Goal: Task Accomplishment & Management: Complete application form

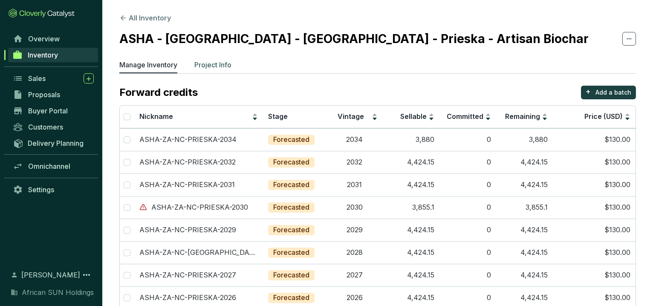
click at [213, 65] on p "Project Info" at bounding box center [212, 65] width 37 height 10
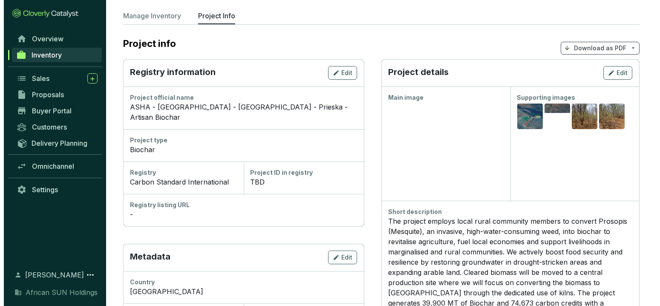
scroll to position [47, 0]
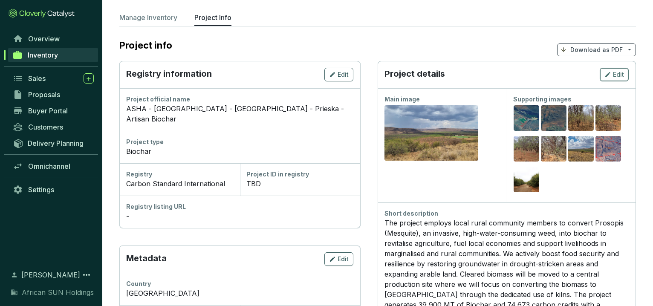
click at [608, 73] on icon "button" at bounding box center [607, 74] width 5 height 5
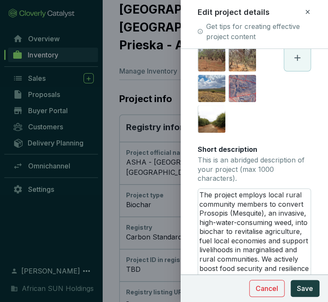
scroll to position [318, 0]
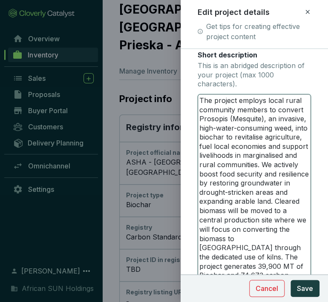
click at [233, 118] on textarea "The project employs local rural community members to convert Prosopis (Mesquite…" at bounding box center [254, 262] width 113 height 335
type textarea "The project employs local rural community members to convert Prosopis (HMesquit…"
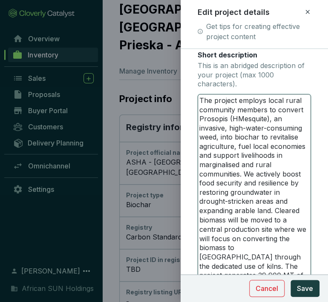
type textarea "The project employs local rural community members to convert Prosopis (HoMesqui…"
type textarea "The project employs local rural community members to convert Prosopis (HonMesqu…"
type textarea "The project employs local rural community members to convert Prosopis (HoneMesq…"
type textarea "The project employs local rural community members to convert Prosopis (HoneyMes…"
type textarea "The project employs local rural community members to convert Prosopis (Honey Me…"
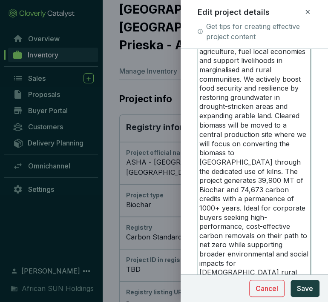
scroll to position [426, 0]
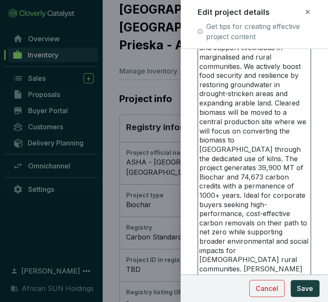
click at [260, 169] on textarea "The project employs local rural community members to convert Prosopis (Honey Me…" at bounding box center [254, 154] width 113 height 335
type textarea "The project employs local rural community members to convert Prosopis (Honey Me…"
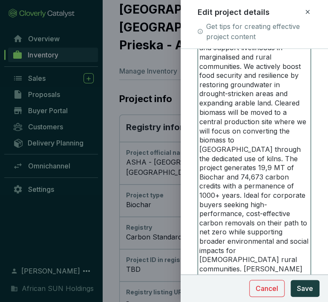
type textarea "The project employs local rural community members to convert Prosopis (Honey Me…"
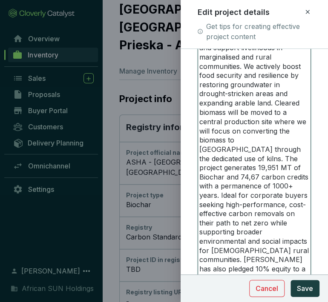
type textarea "The project employs local rural community members to convert Prosopis (Honey Me…"
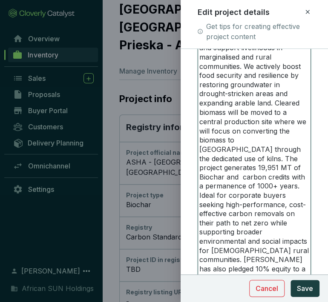
type textarea "The project employs local rural community members to convert Prosopis (Honey Me…"
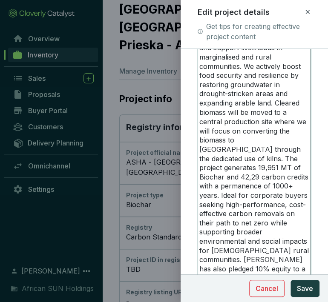
type textarea "The project employs local rural community members to convert Prosopis (Honey Me…"
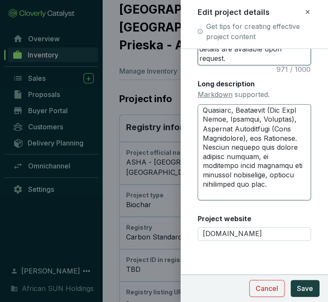
scroll to position [473, 0]
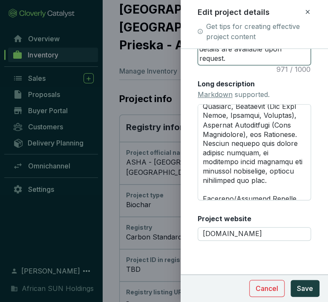
type textarea "The project employs local rural community members to convert Prosopis (Honey Me…"
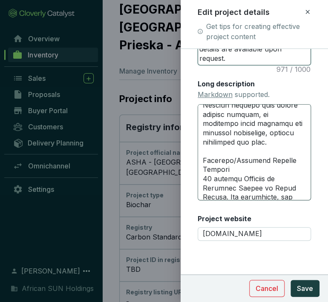
scroll to position [520, 0]
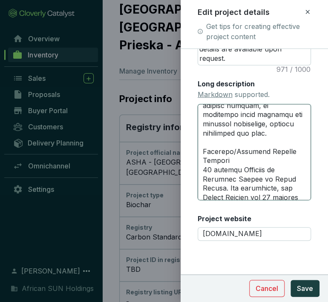
drag, startPoint x: 267, startPoint y: 134, endPoint x: 243, endPoint y: 132, distance: 24.0
click at [243, 132] on textarea "Long description Markdown supported." at bounding box center [255, 152] width 114 height 96
type textarea "# Loremipsu Dol Sitametc Adip elits 827,635 do², eius 42% te inc utlabore et do…"
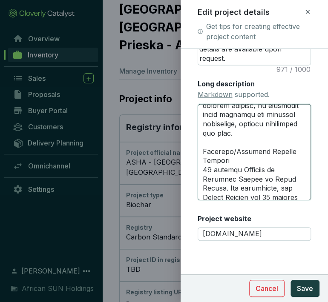
type textarea "# Loremipsu Dol Sitametc Adip elits 827,635 do², eius 42% te inc utlabore et do…"
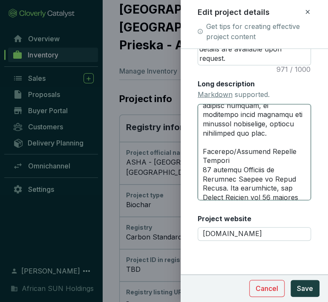
type textarea "# Loremipsu Dol Sitametc Adip elits 827,635 do², eius 42% te inc utlabore et do…"
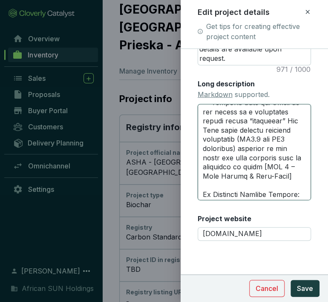
scroll to position [899, 0]
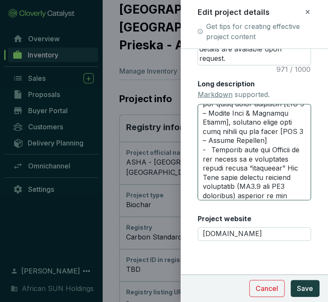
click at [263, 135] on textarea "Long description Markdown supported." at bounding box center [255, 152] width 114 height 96
type textarea "# Loremipsu Dol Sitametc Adip elits 827,635 do², eius 42% te inc utlabore et do…"
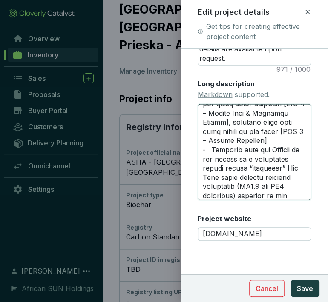
type textarea "# Loremipsu Dol Sitametc Adip elits 827,635 do², eius 42% te inc utlabore et do…"
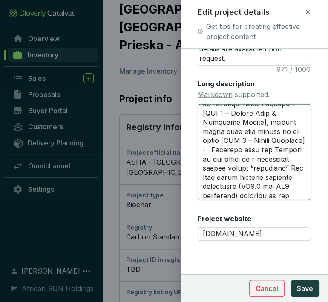
type textarea "# Loremipsu Dol Sitametc Adip elits 827,635 do², eius 42% te inc utlabore et do…"
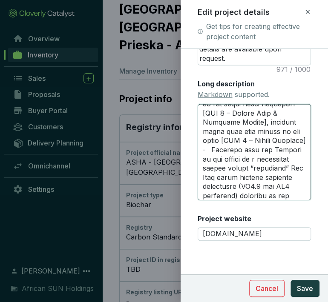
type textarea "# Loremipsu Dol Sitametc Adip elits 827,635 do², eius 42% te inc utlabore et do…"
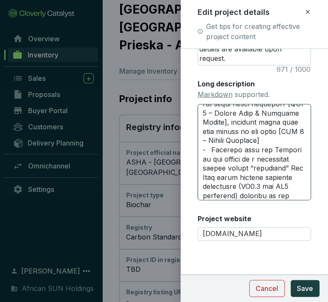
type textarea "# Loremipsu Dol Sitametc Adip elits 827,635 do², eius 42% te inc utlabore et do…"
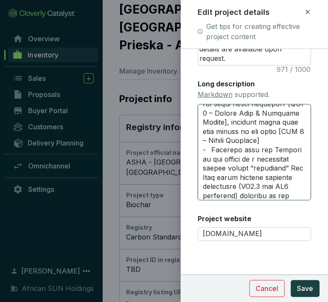
type textarea "# Loremipsu Dol Sitametc Adip elits 827,635 do², eius 42% te inc utlabore et do…"
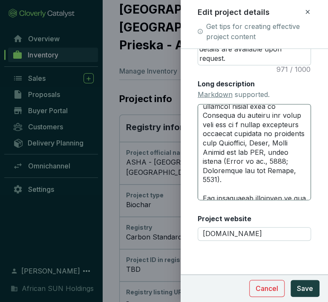
scroll to position [4164, 0]
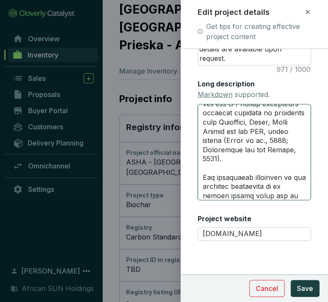
click at [251, 128] on textarea "Long description Markdown supported." at bounding box center [255, 152] width 114 height 96
click at [216, 125] on textarea "Long description Markdown supported." at bounding box center [255, 152] width 114 height 96
type textarea "# Loremipsu Dol Sitametc Adip elits 827,635 do², eius 42% te inc utlabore et do…"
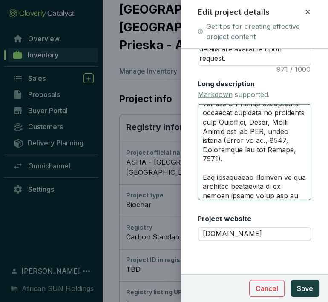
type textarea "# Loremipsu Dol Sitametc Adip elits 827,635 do², eius 42% te inc utlabore et do…"
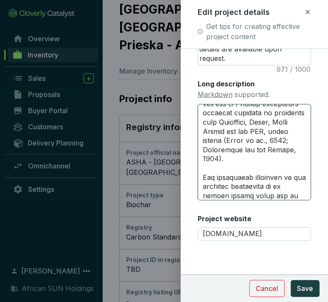
type textarea "# Loremipsu Dol Sitametc Adip elits 827,635 do², eius 42% te inc utlabore et do…"
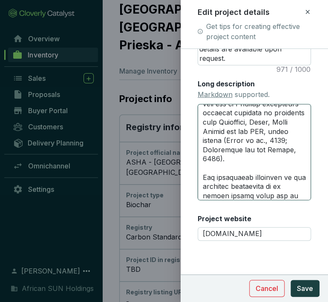
type textarea "# Loremipsu Dol Sitametc Adip elits 827,635 do², eius 42% te inc utlabore et do…"
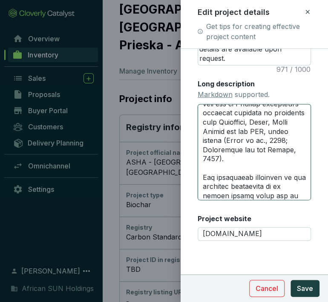
type textarea "# Loremipsu Dol Sitametc Adip elits 827,635 do², eius 42% te inc utlabore et do…"
drag, startPoint x: 213, startPoint y: 142, endPoint x: 200, endPoint y: 138, distance: 14.2
click at [200, 138] on textarea "Long description Markdown supported." at bounding box center [255, 152] width 114 height 96
type textarea "# Loremipsu Dol Sitametc Adip elits 827,635 do², eius 42% te inc utlabore et do…"
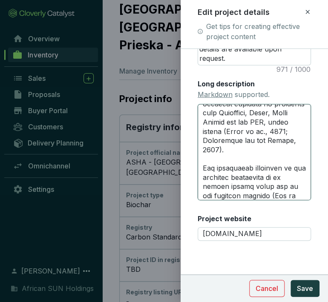
click at [236, 133] on textarea "Long description Markdown supported." at bounding box center [255, 152] width 114 height 96
type textarea "# Loremipsu Dol Sitametc Adip elits 827,635 do², eius 42% te inc utlabore et do…"
click at [256, 142] on textarea "Long description Markdown supported." at bounding box center [255, 152] width 114 height 96
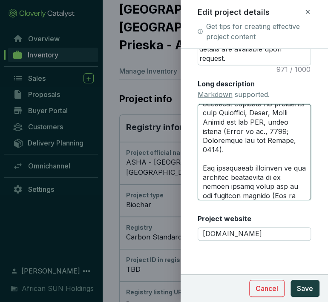
type textarea "# Loremipsu Dol Sitametc Adip elits 827,635 do², eius 42% te inc utlabore et do…"
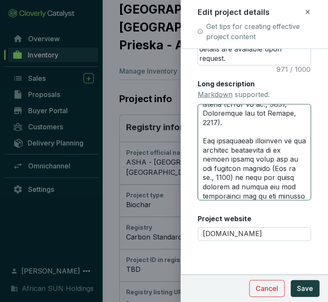
scroll to position [4212, 0]
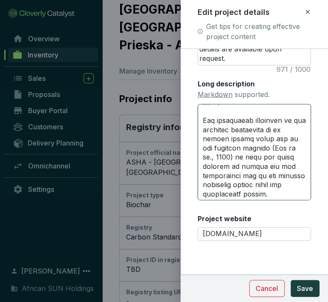
click at [249, 144] on textarea "Long description Markdown supported." at bounding box center [255, 152] width 114 height 96
type textarea "# Loremipsu Dol Sitametc Adip elits 827,635 do², eius 42% te inc utlabore et do…"
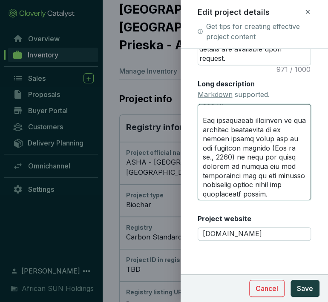
type textarea "# Loremipsu Dol Sitametc Adip elits 827,635 do², eius 42% te inc utlabore et do…"
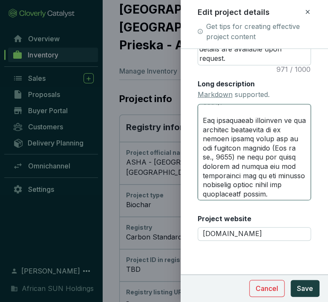
type textarea "# Loremipsu Dol Sitametc Adip elits 827,635 do², eius 42% te inc utlabore et do…"
click at [277, 152] on textarea "Long description Markdown supported." at bounding box center [255, 152] width 114 height 96
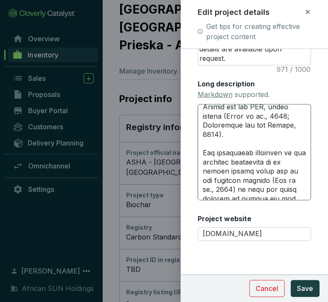
scroll to position [4227, 0]
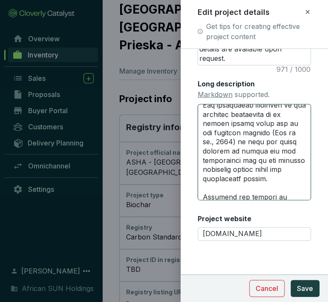
click at [279, 137] on textarea "Long description Markdown supported." at bounding box center [255, 152] width 114 height 96
type textarea "# Loremipsu Dol Sitametc Adip elits 827,635 do², eius 42% te inc utlabore et do…"
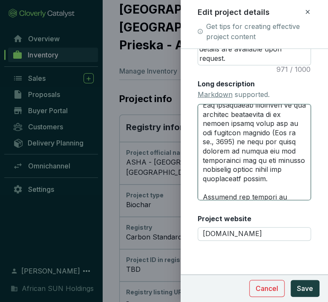
type textarea "# Loremipsu Dol Sitametc Adip elits 827,635 do², eius 42% te inc utlabore et do…"
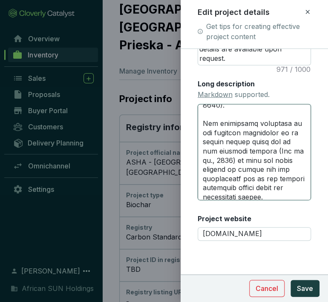
scroll to position [4231, 0]
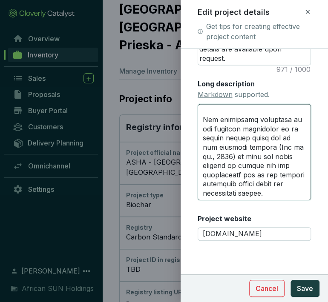
drag, startPoint x: 232, startPoint y: 180, endPoint x: 273, endPoint y: 180, distance: 40.9
click at [273, 180] on textarea "Long description Markdown supported." at bounding box center [255, 152] width 114 height 96
drag, startPoint x: 275, startPoint y: 181, endPoint x: 233, endPoint y: 177, distance: 41.9
click at [233, 177] on textarea "Long description Markdown supported." at bounding box center [255, 152] width 114 height 96
